Goal: Transaction & Acquisition: Purchase product/service

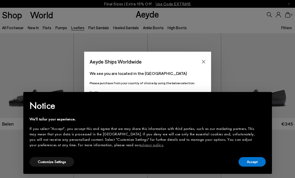
scroll to position [8, 0]
drag, startPoint x: 254, startPoint y: 162, endPoint x: 243, endPoint y: 146, distance: 19.2
click at [254, 161] on button "Accept" at bounding box center [251, 162] width 27 height 10
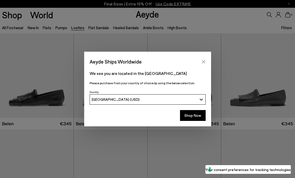
click at [204, 61] on icon "Close" at bounding box center [203, 62] width 4 height 4
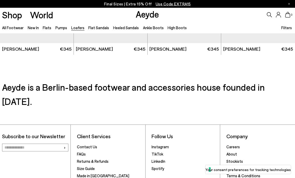
scroll to position [817, 0]
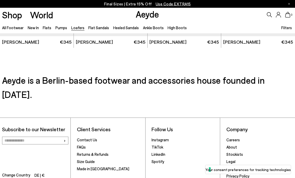
click at [169, 3] on span "Use Code EXTRA15" at bounding box center [172, 4] width 35 height 5
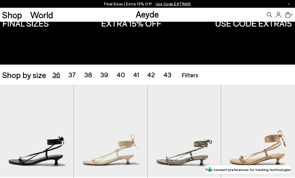
click at [58, 76] on span "36" at bounding box center [56, 75] width 8 height 8
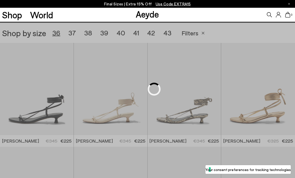
scroll to position [82, 0]
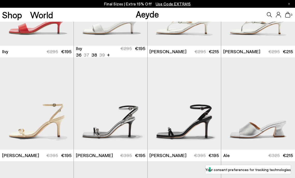
scroll to position [398, 0]
